Goal: Navigation & Orientation: Find specific page/section

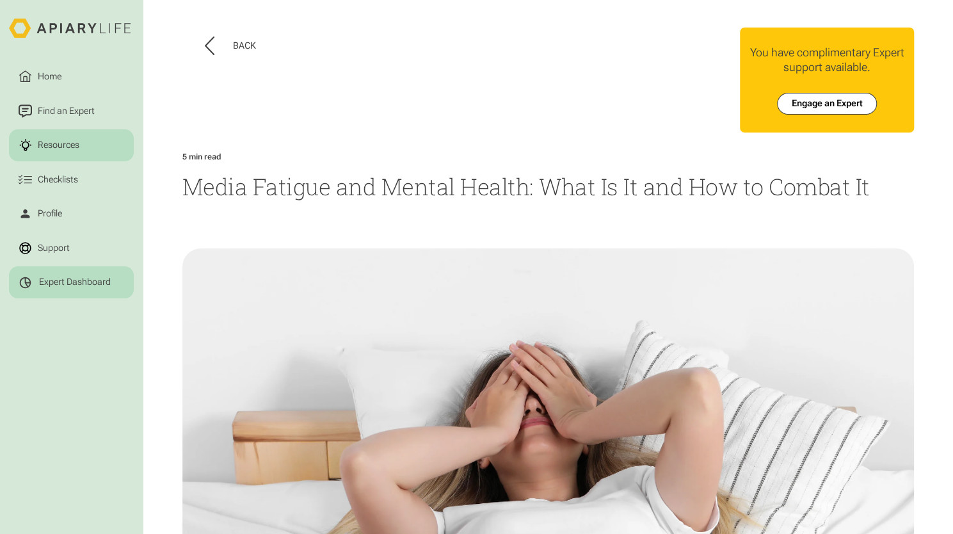
click at [82, 275] on link "Expert Dashboard" at bounding box center [71, 282] width 125 height 32
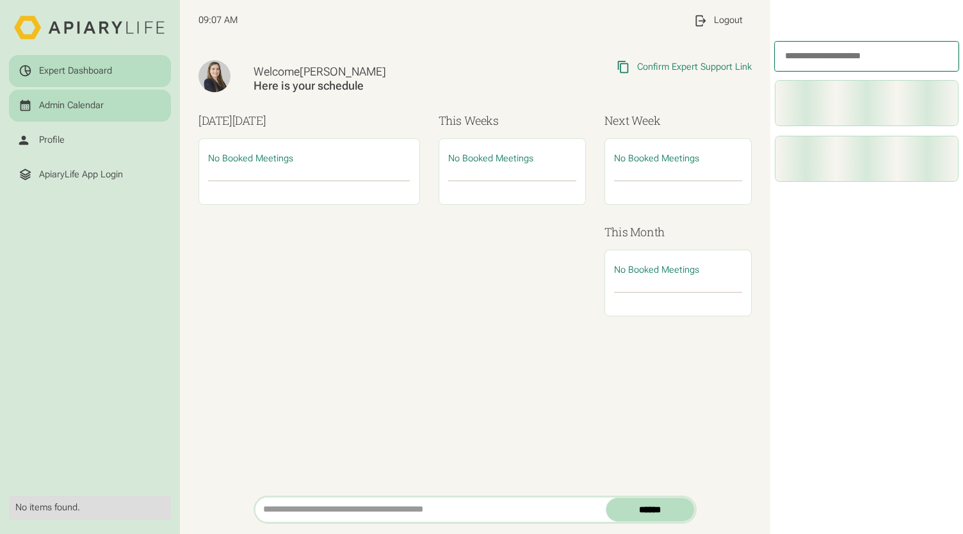
click at [68, 102] on html "Expert Dashboard Admin Calendar Profile ApiaryLife App Login No items found. 09…" at bounding box center [481, 267] width 963 height 534
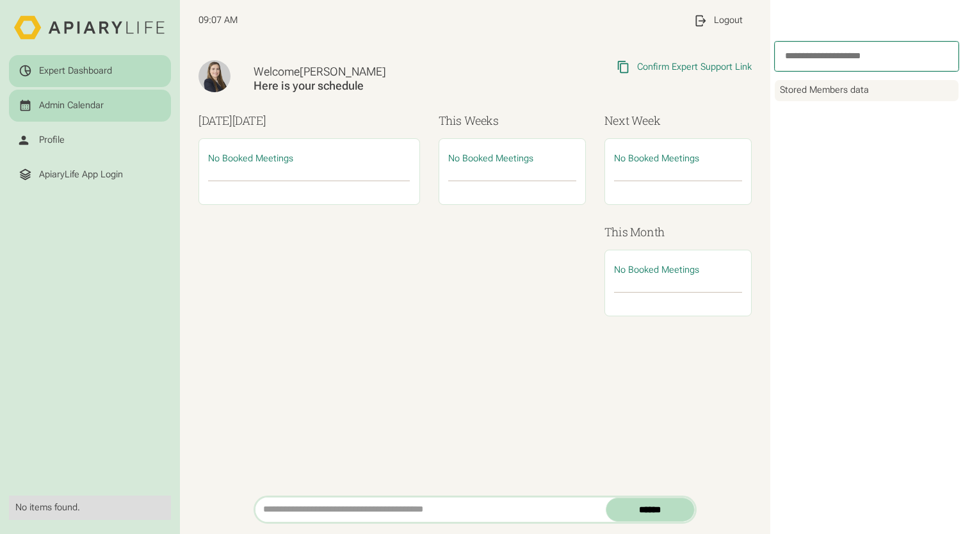
click at [67, 106] on div "Admin Calendar" at bounding box center [71, 106] width 65 height 12
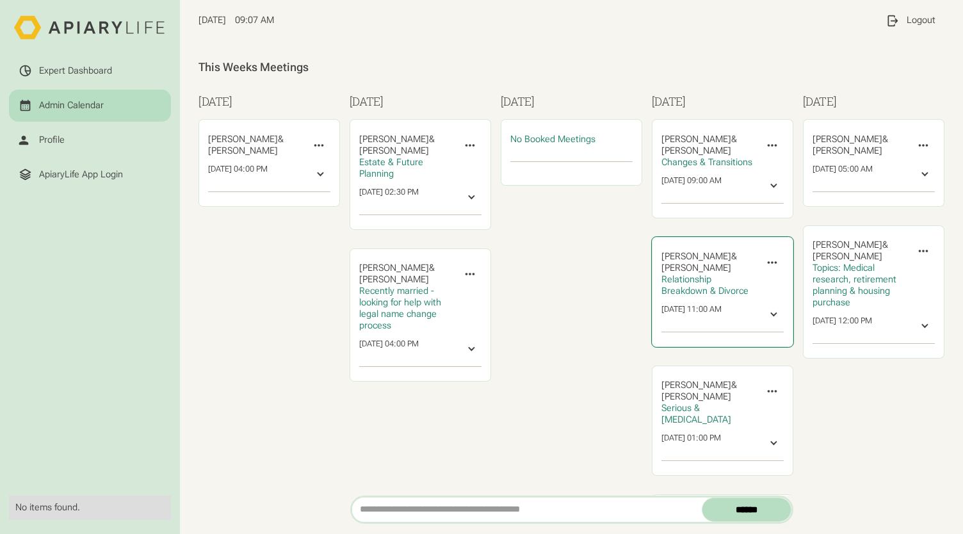
click at [674, 269] on span "Nikki Valks" at bounding box center [696, 268] width 70 height 11
click at [677, 397] on span "CASSANDRA FORDRUNG" at bounding box center [696, 396] width 70 height 11
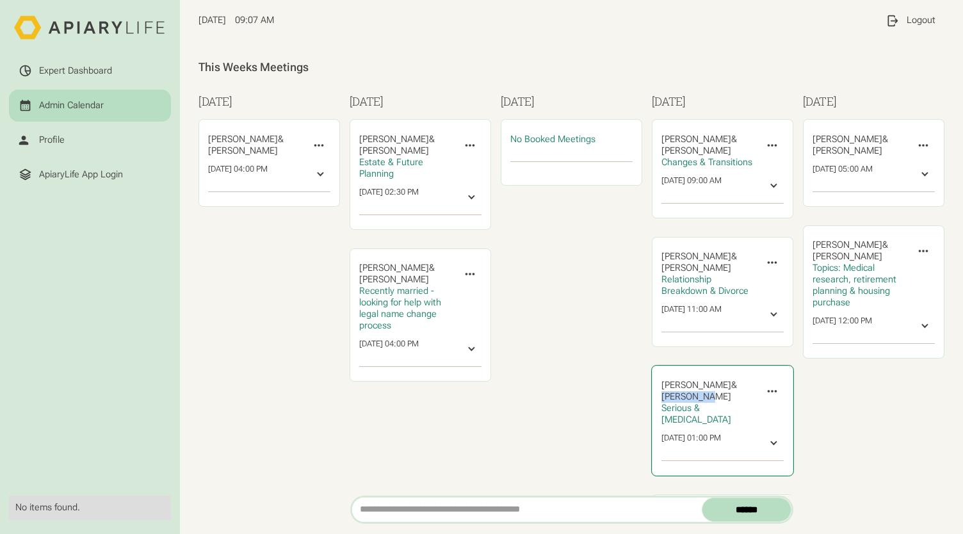
click at [677, 397] on span "CASSANDRA FORDRUNG" at bounding box center [696, 396] width 70 height 11
